Goal: Transaction & Acquisition: Purchase product/service

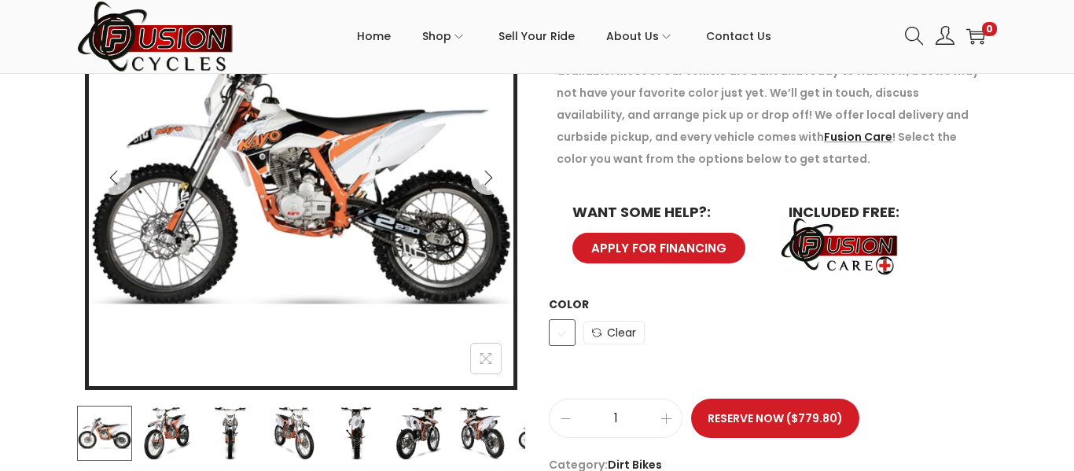
scroll to position [367, 0]
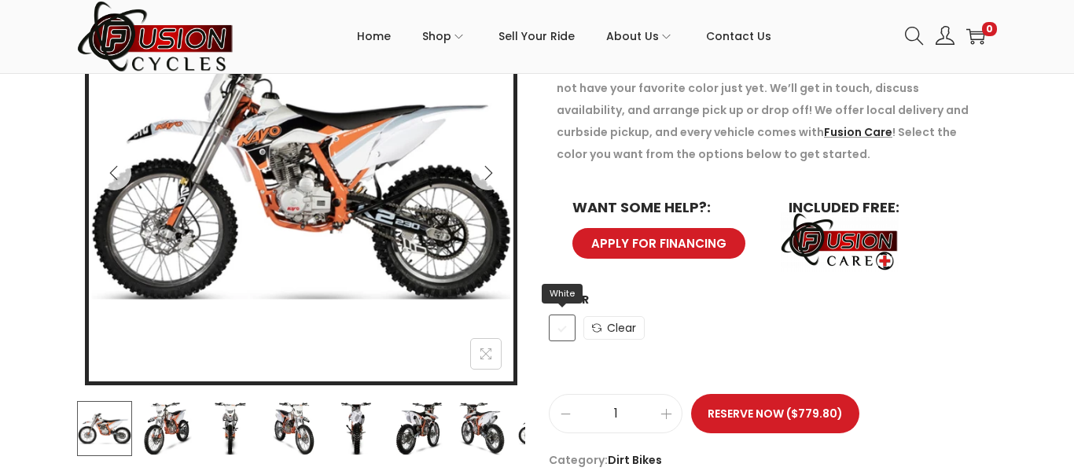
click at [561, 333] on span "White" at bounding box center [562, 328] width 27 height 27
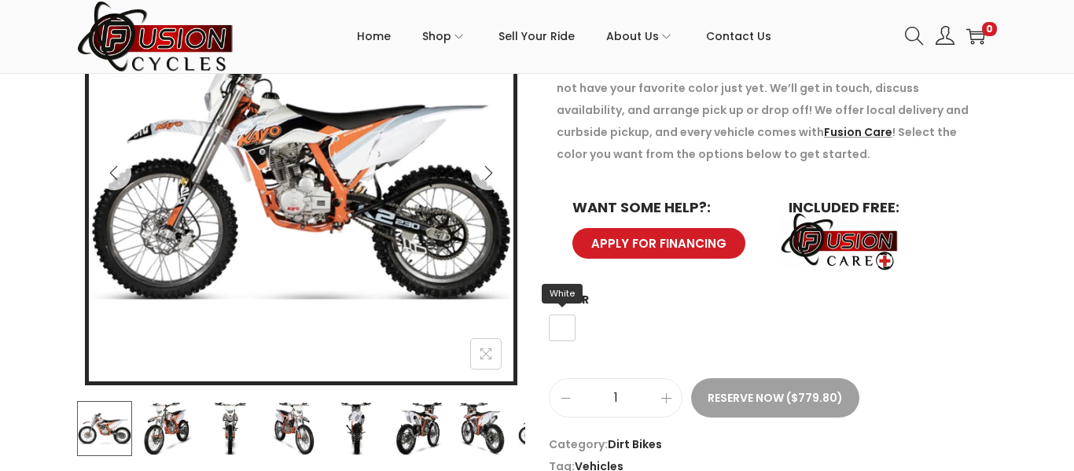
click at [557, 322] on span "White" at bounding box center [562, 328] width 27 height 27
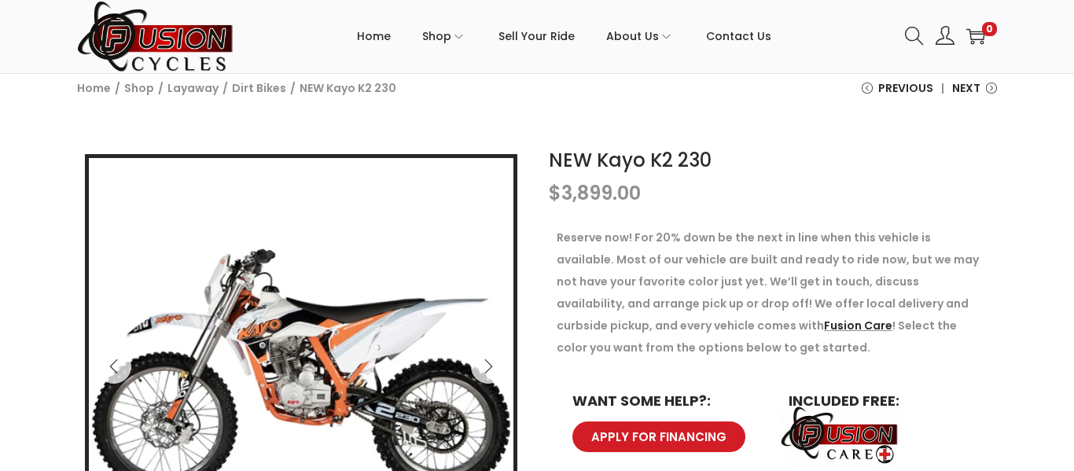
scroll to position [172, 0]
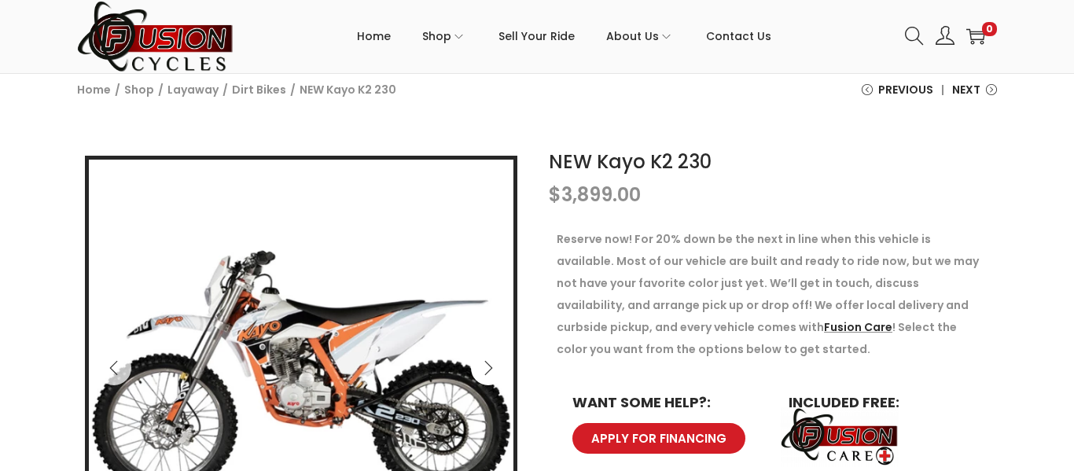
click at [497, 368] on button "Next" at bounding box center [488, 368] width 35 height 35
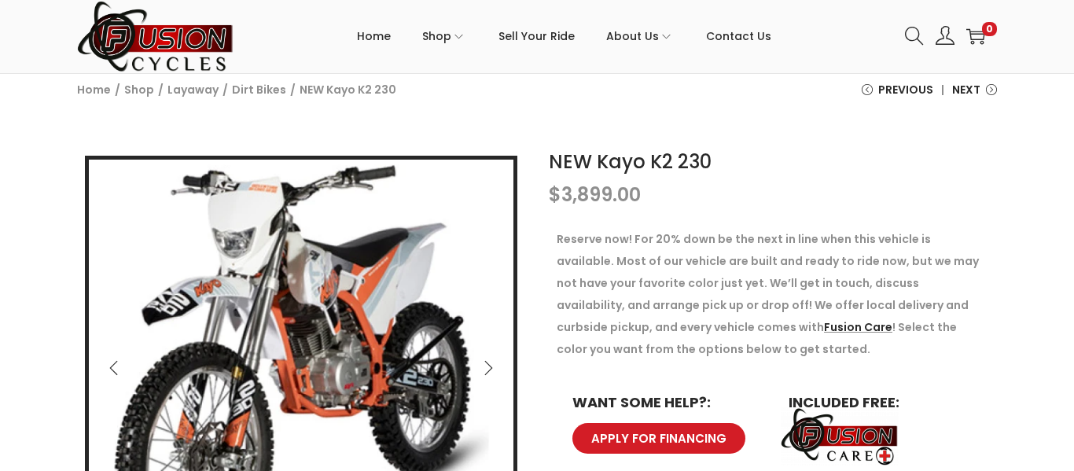
click at [478, 362] on button "Next" at bounding box center [488, 368] width 35 height 35
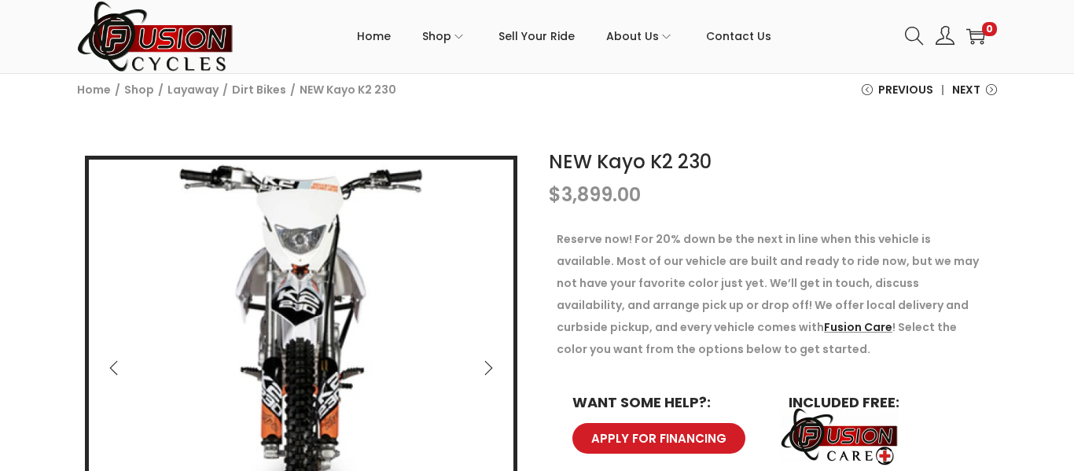
click at [477, 362] on button "Next" at bounding box center [488, 368] width 35 height 35
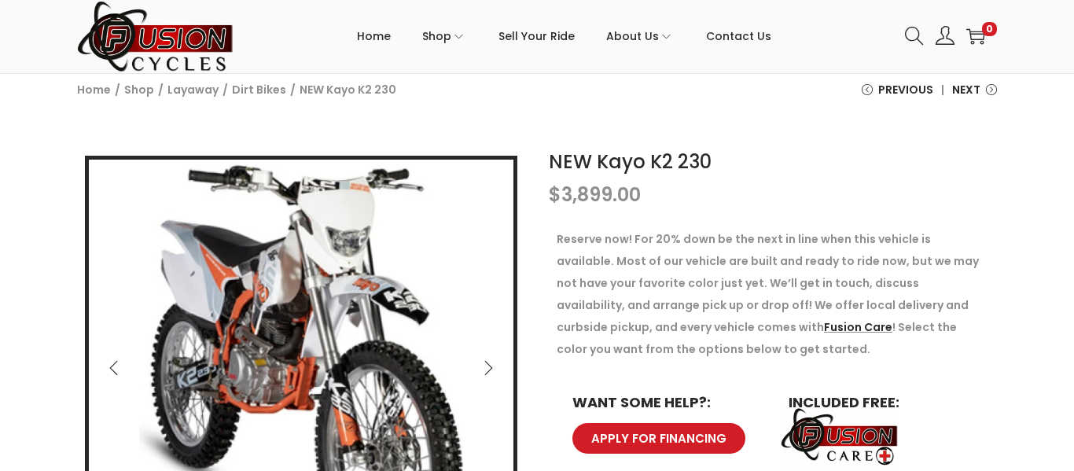
click at [477, 360] on button "Next" at bounding box center [488, 368] width 35 height 35
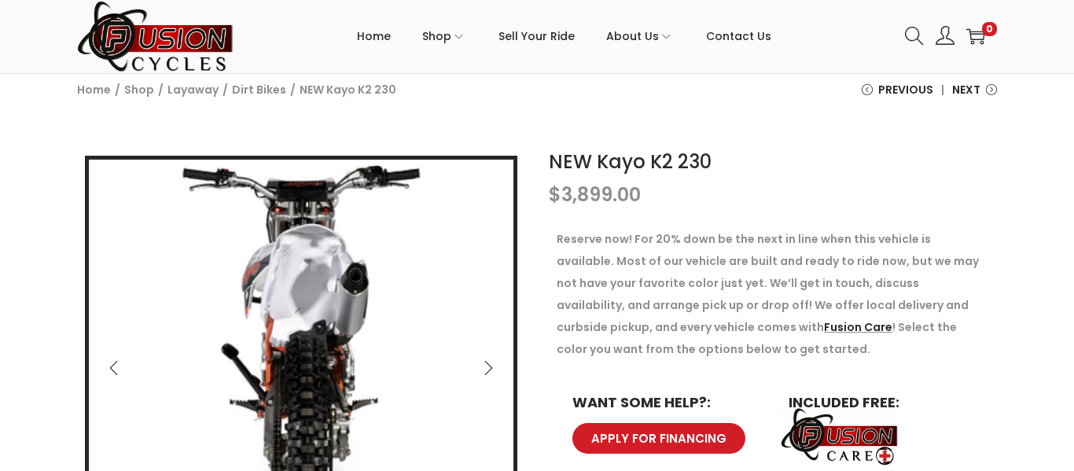
click at [123, 367] on button "Previous" at bounding box center [114, 368] width 35 height 35
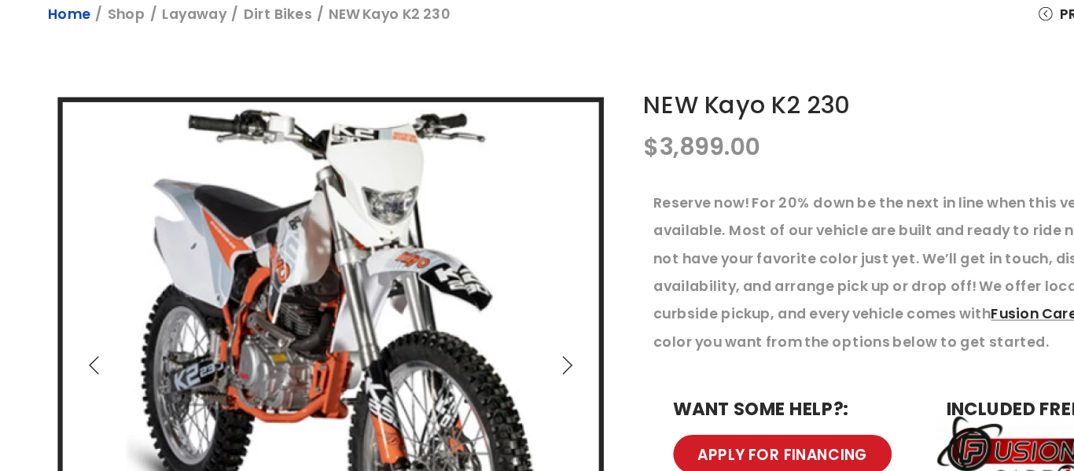
click at [94, 85] on link "Home" at bounding box center [94, 90] width 34 height 16
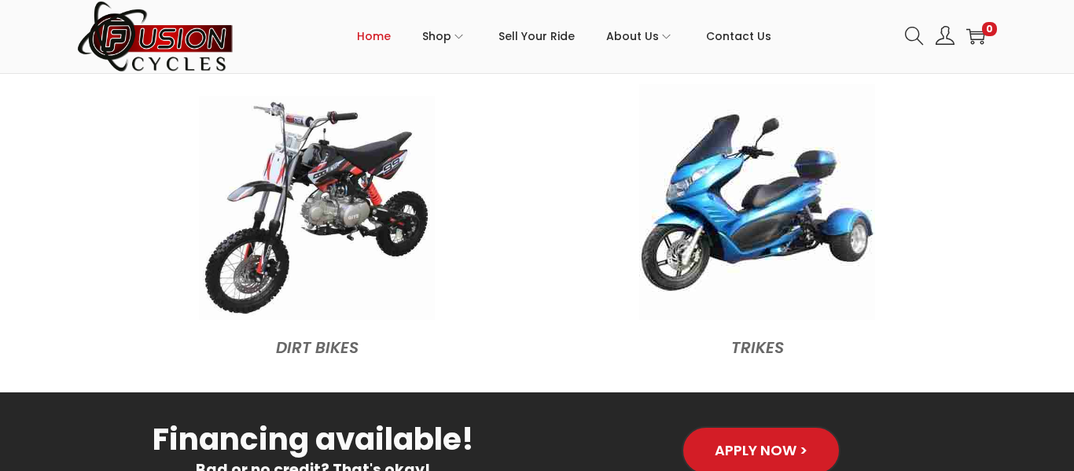
scroll to position [1793, 0]
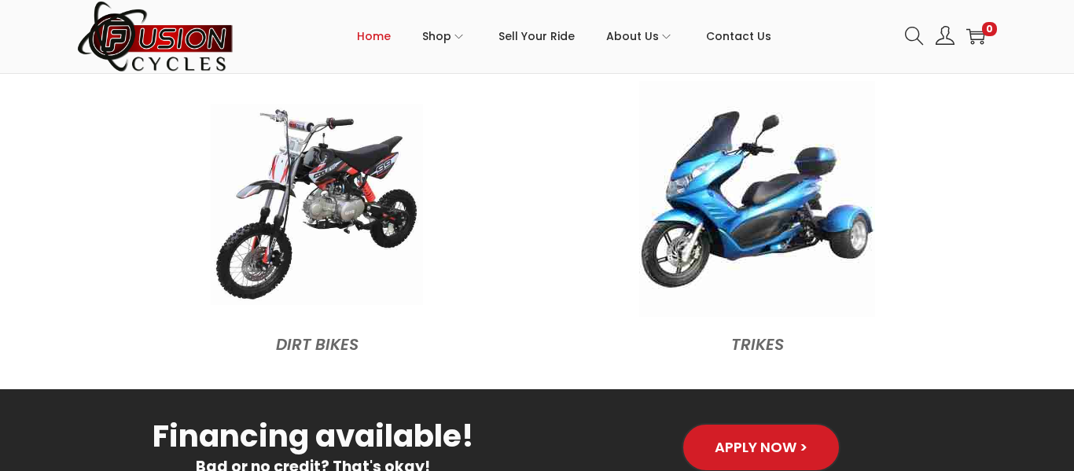
click at [263, 219] on img at bounding box center [317, 205] width 212 height 201
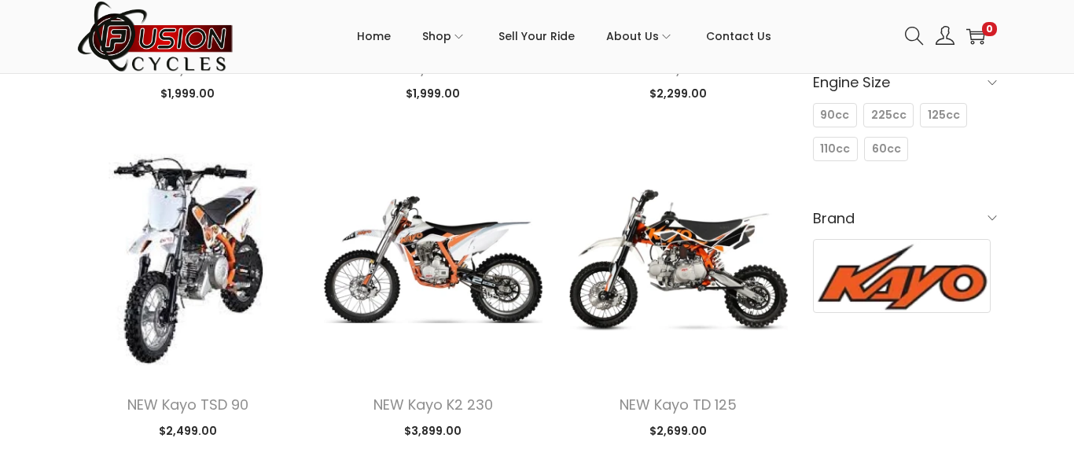
scroll to position [491, 0]
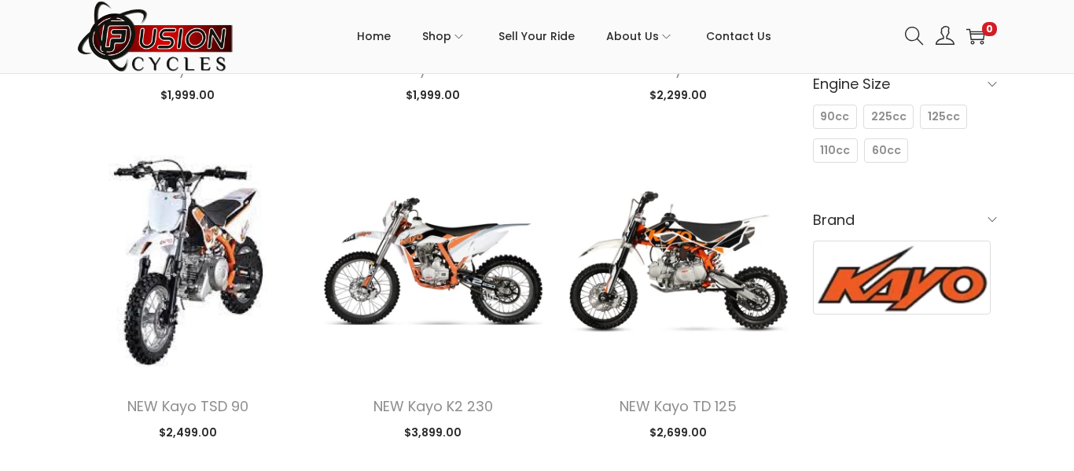
click at [890, 300] on img at bounding box center [902, 277] width 176 height 72
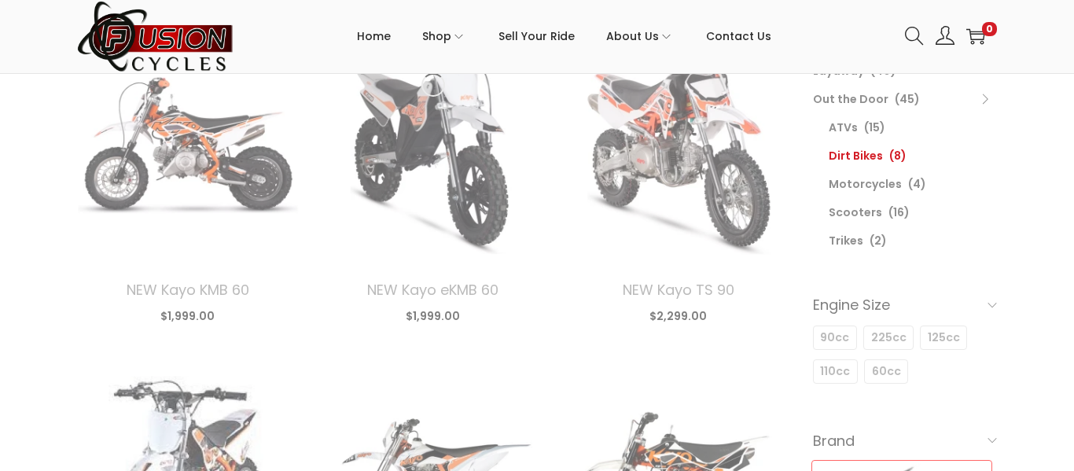
scroll to position [262, 0]
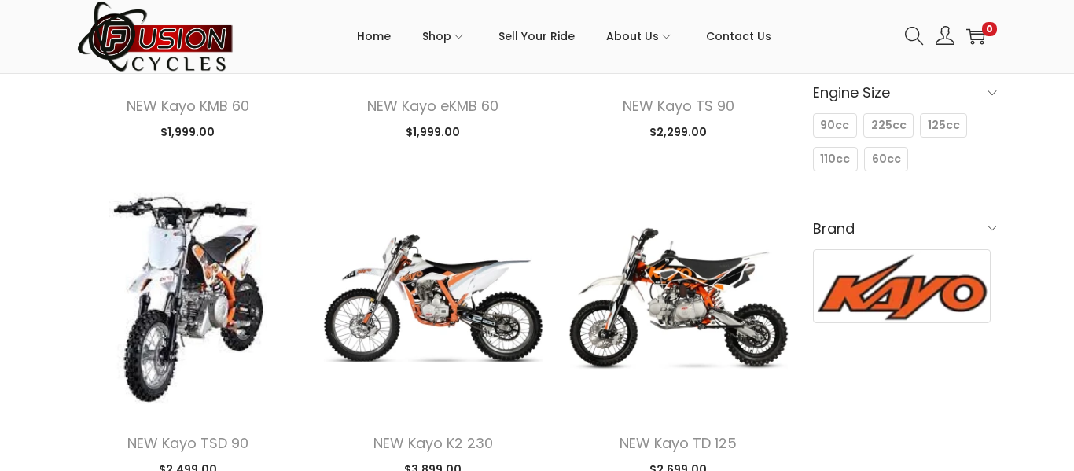
scroll to position [482, 0]
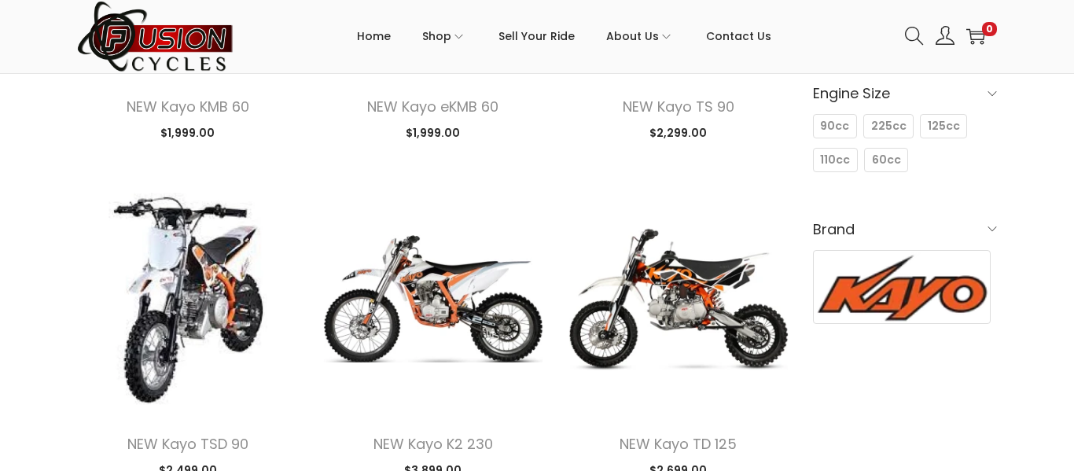
click at [988, 226] on span at bounding box center [992, 228] width 9 height 9
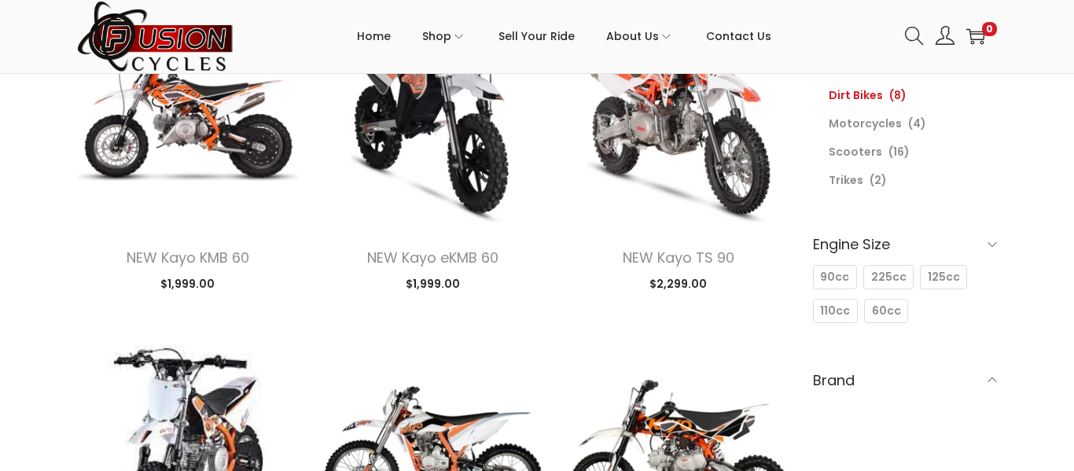
scroll to position [334, 0]
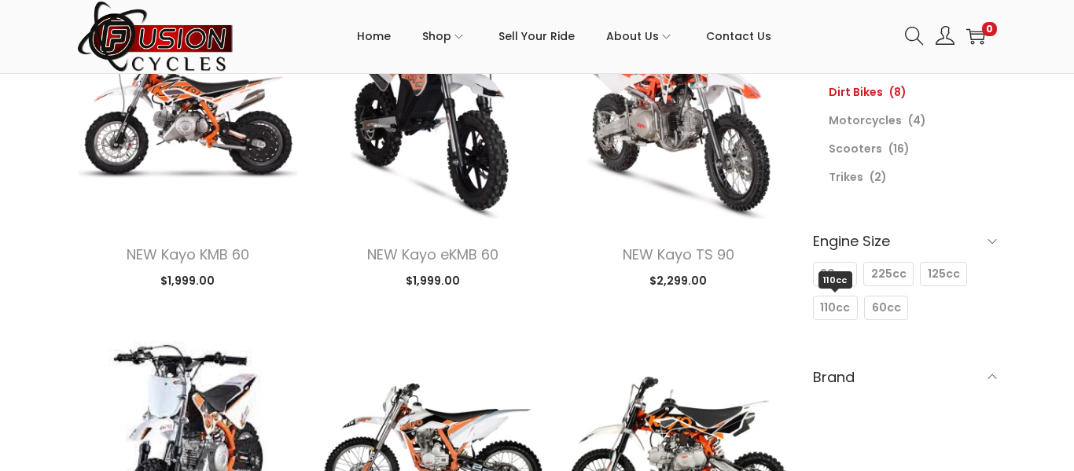
click at [834, 311] on span "110cc" at bounding box center [835, 308] width 30 height 17
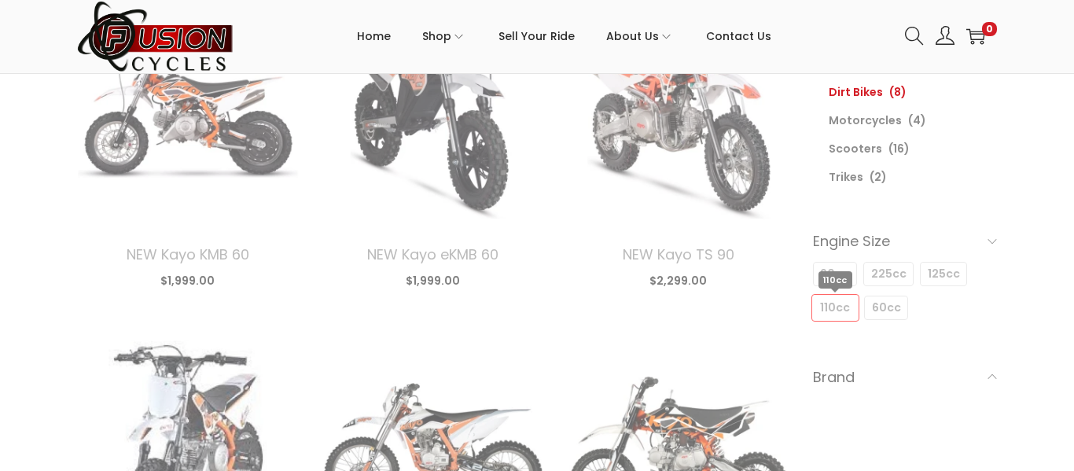
scroll to position [262, 0]
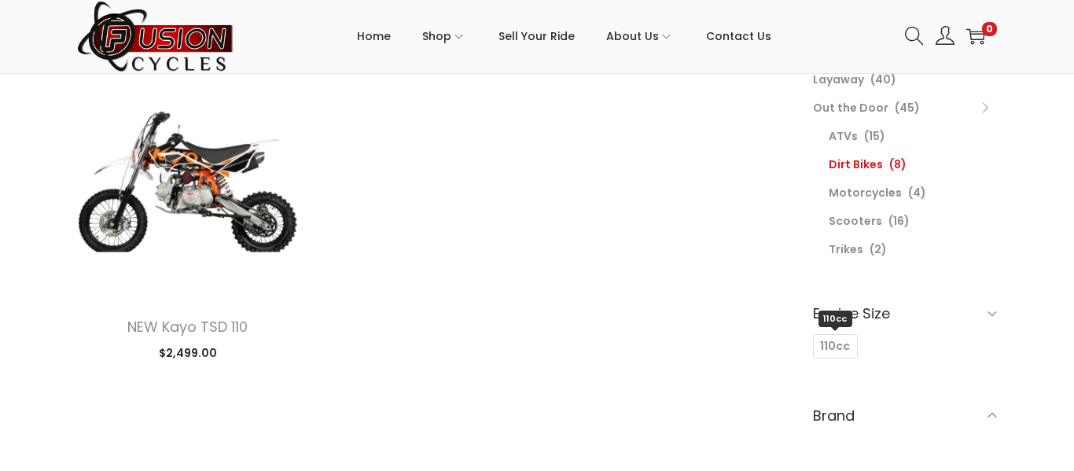
click at [835, 344] on span "110cc" at bounding box center [835, 346] width 30 height 17
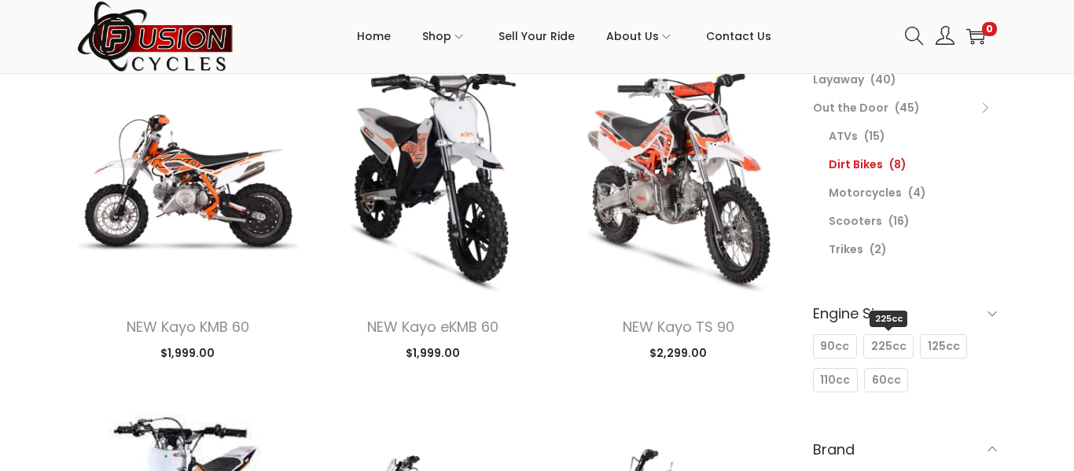
click at [889, 348] on span "225cc" at bounding box center [888, 346] width 35 height 17
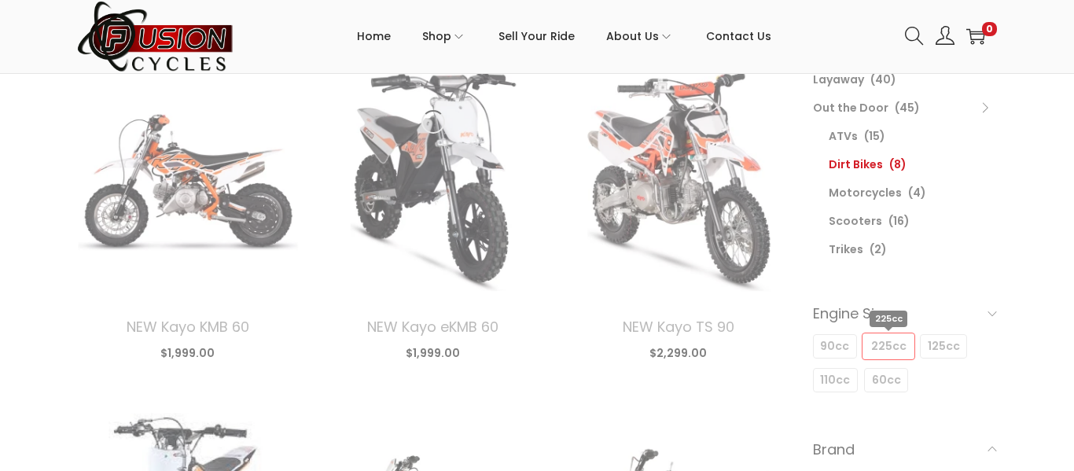
select select "date"
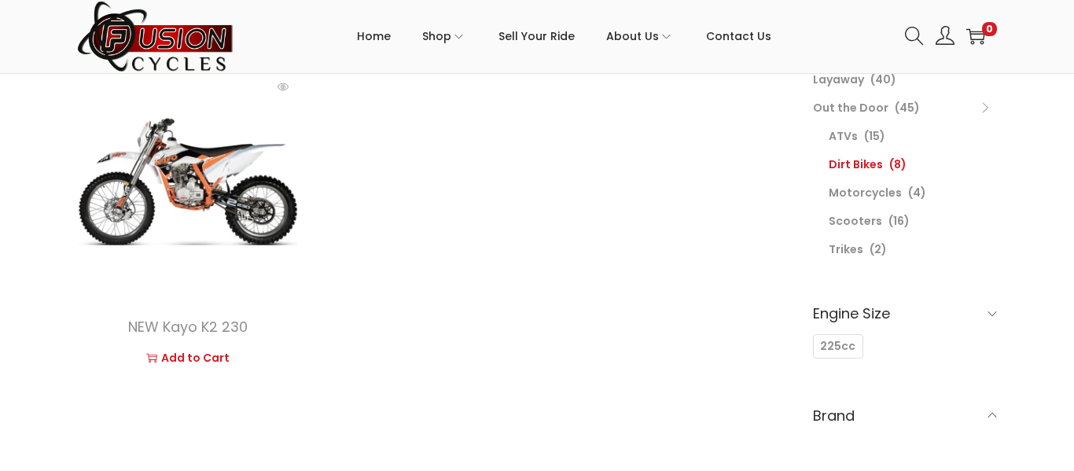
click at [186, 362] on link "image/svg+xml Add to Cart" at bounding box center [188, 358] width 198 height 24
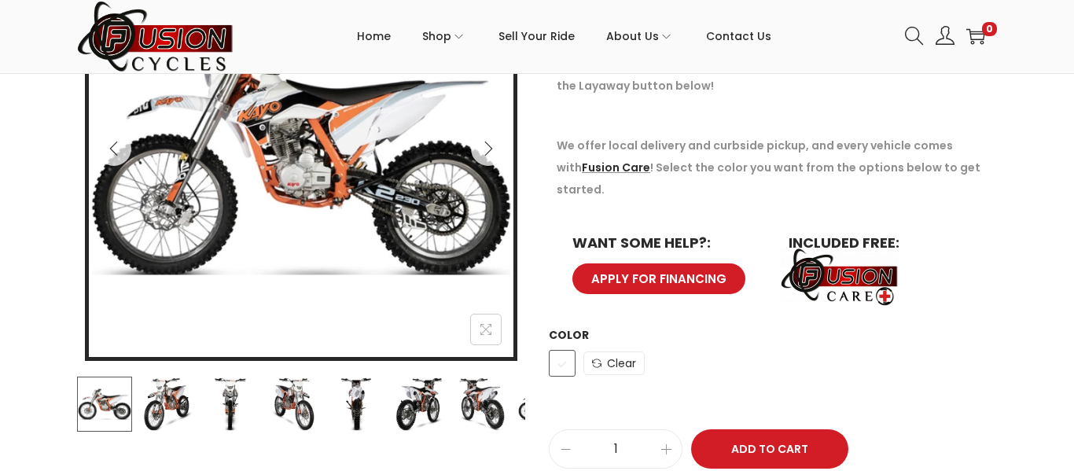
scroll to position [392, 0]
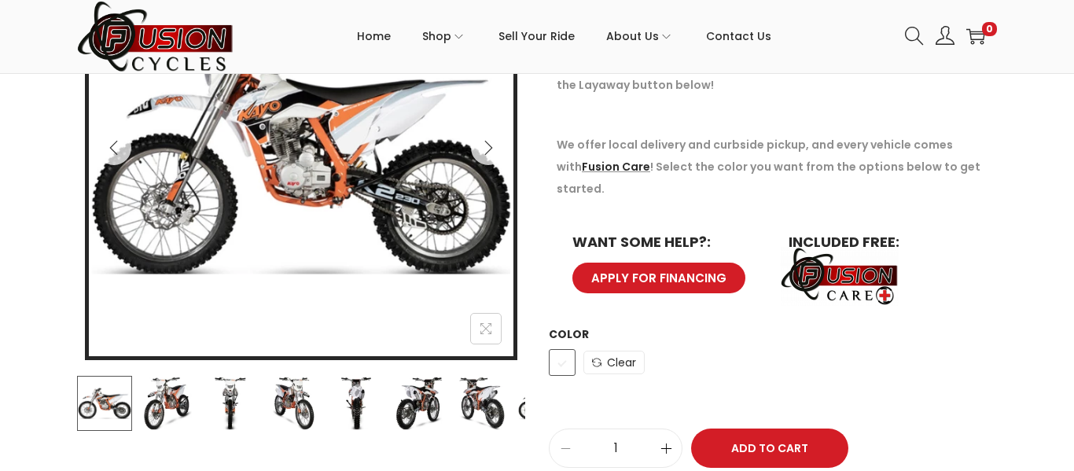
click at [660, 443] on icon at bounding box center [666, 449] width 12 height 12
click at [659, 429] on span at bounding box center [665, 448] width 31 height 38
click at [660, 443] on icon at bounding box center [666, 449] width 12 height 12
click at [563, 443] on icon at bounding box center [566, 449] width 12 height 12
type input "3"
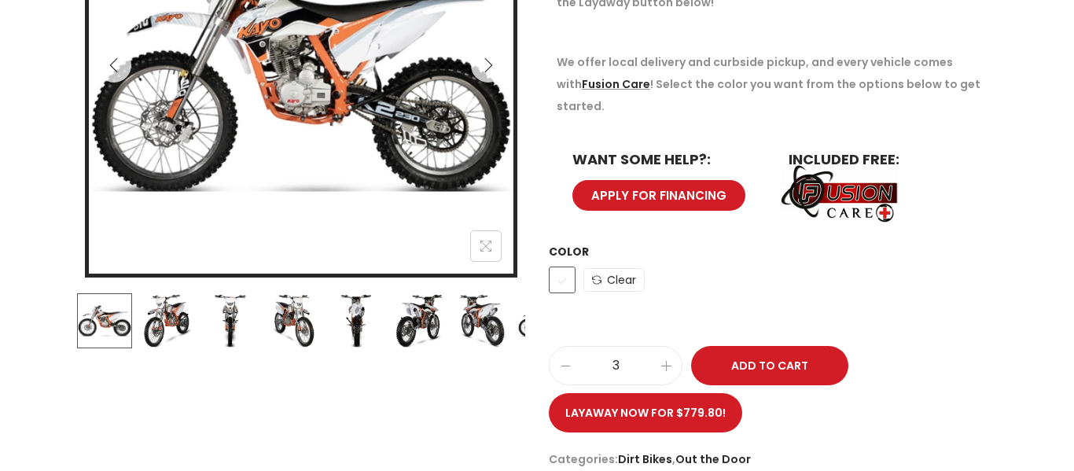
scroll to position [0, 0]
